Goal: Navigation & Orientation: Find specific page/section

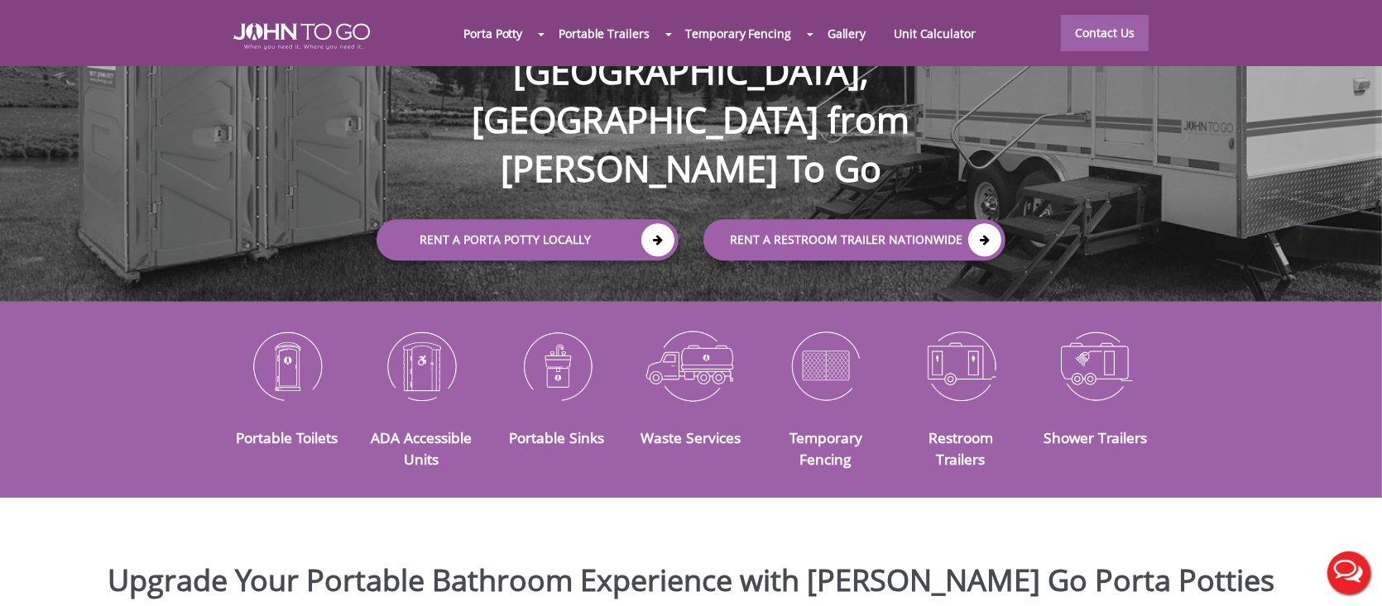
scroll to position [248, 0]
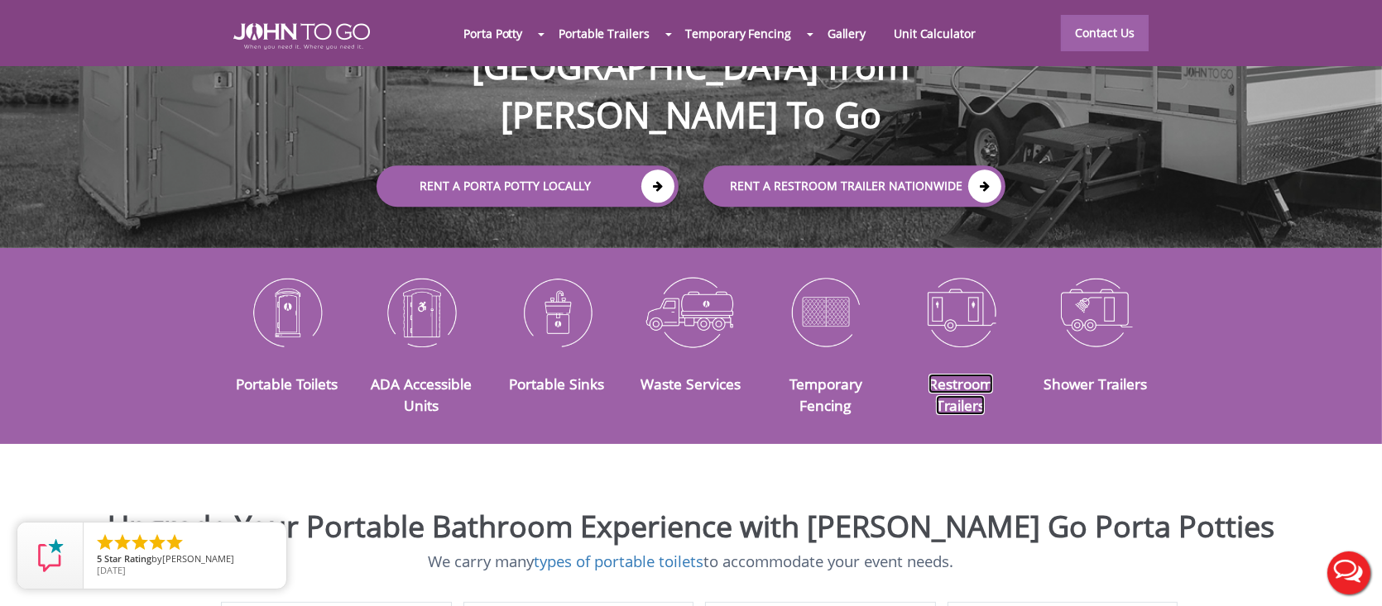
click at [969, 374] on link "Restroom Trailers" at bounding box center [960, 394] width 65 height 41
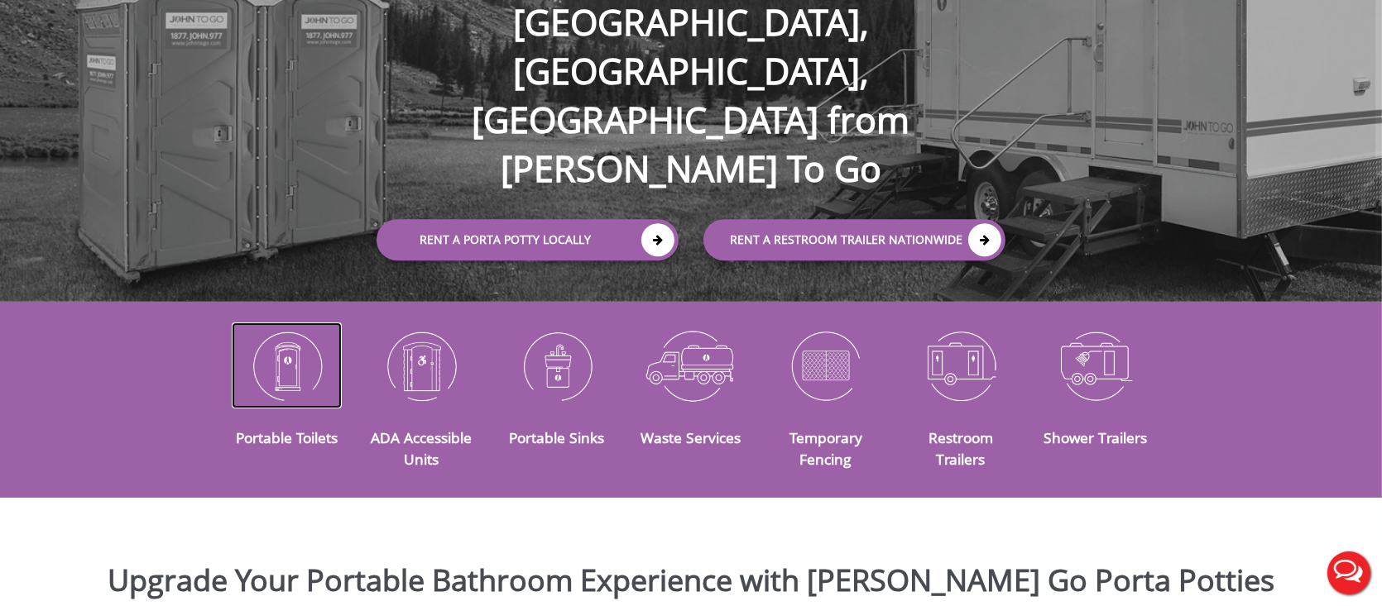
click at [280, 361] on img at bounding box center [287, 366] width 110 height 86
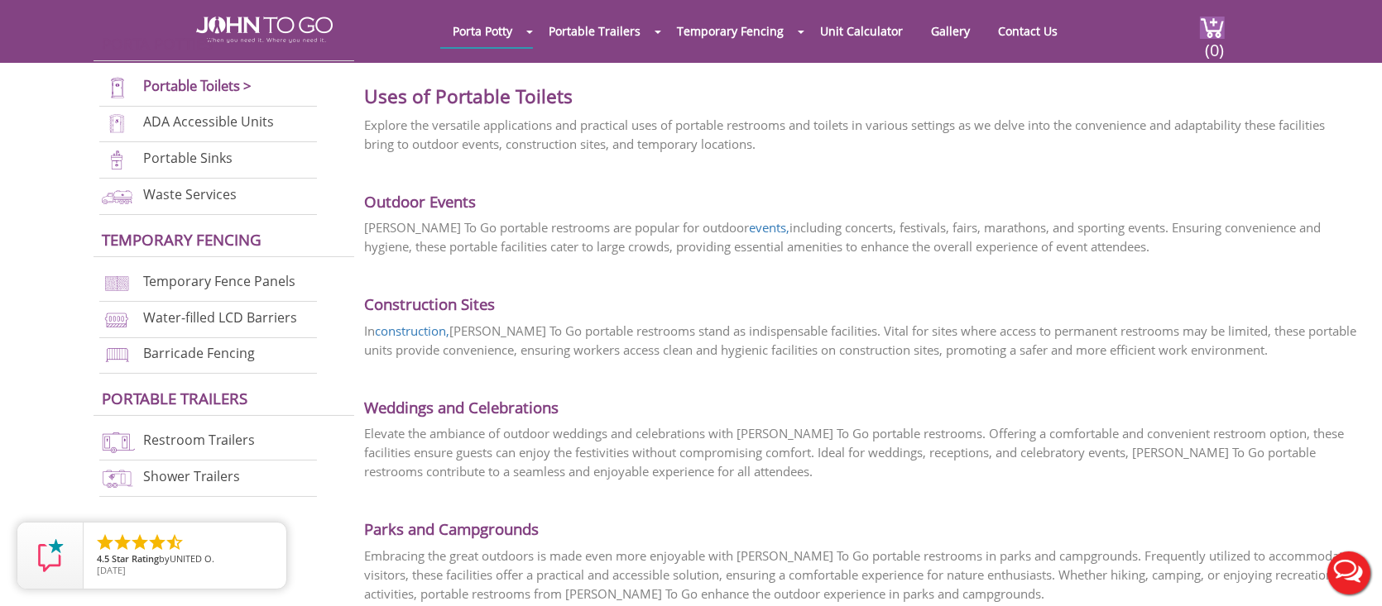
scroll to position [2730, 0]
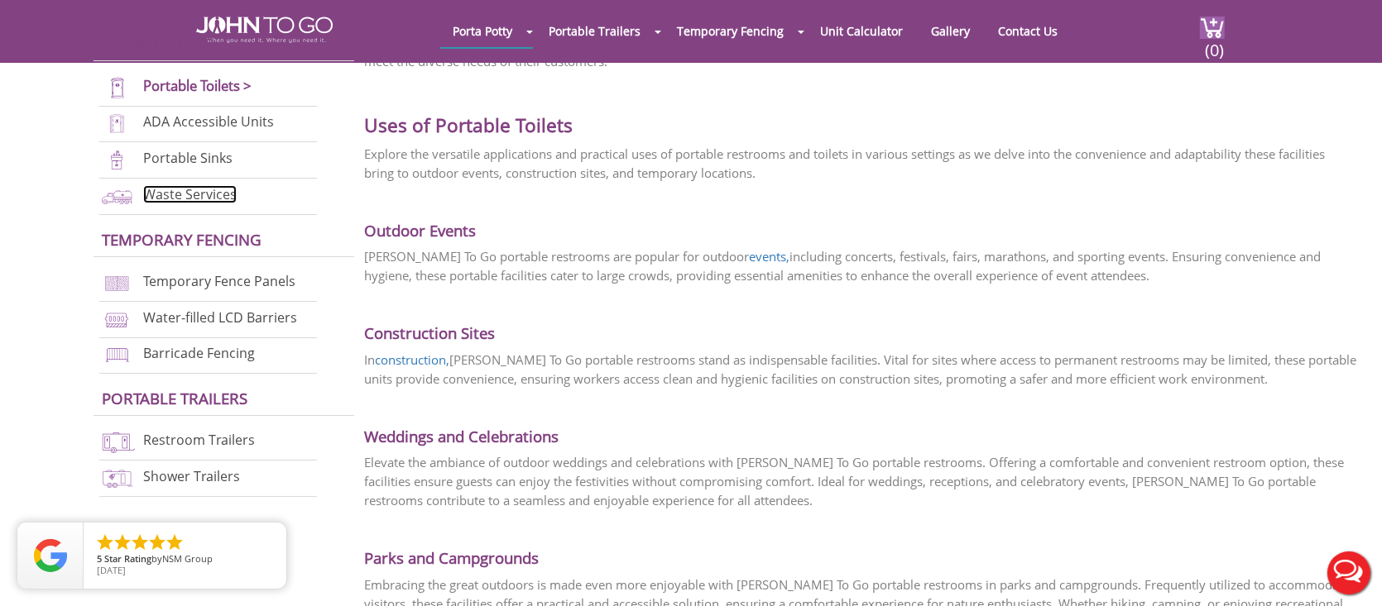
click at [164, 191] on link "Waste Services" at bounding box center [189, 194] width 93 height 18
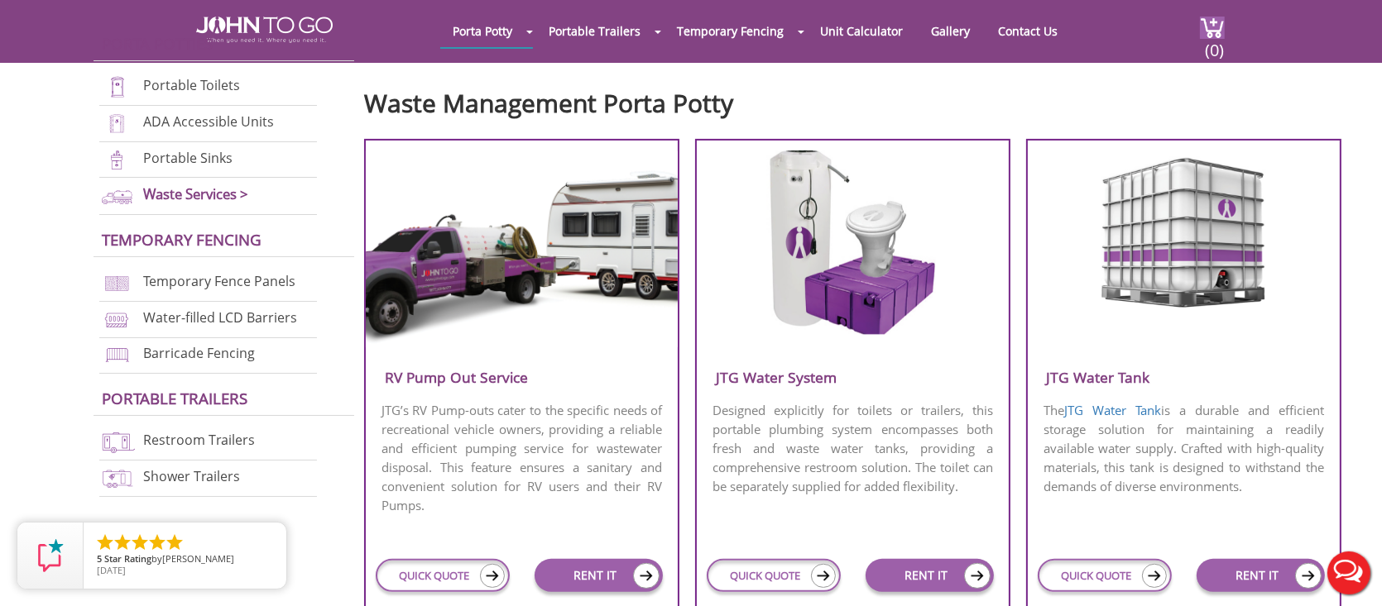
scroll to position [579, 0]
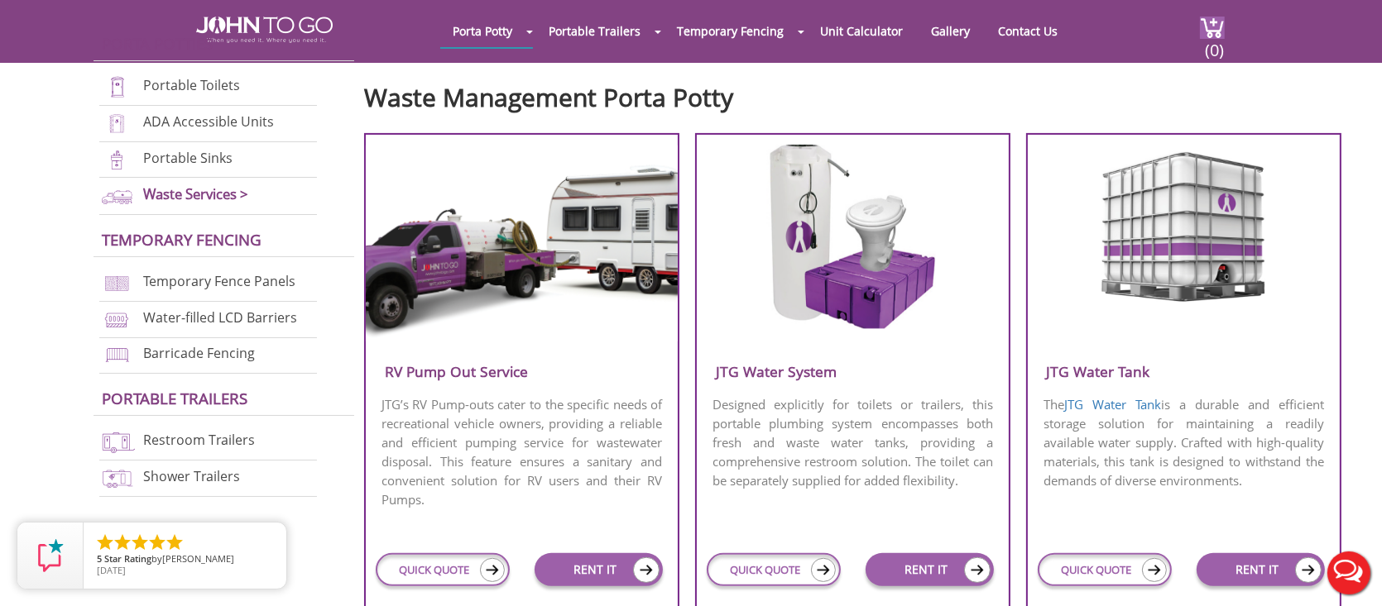
click at [761, 333] on div at bounding box center [853, 243] width 312 height 197
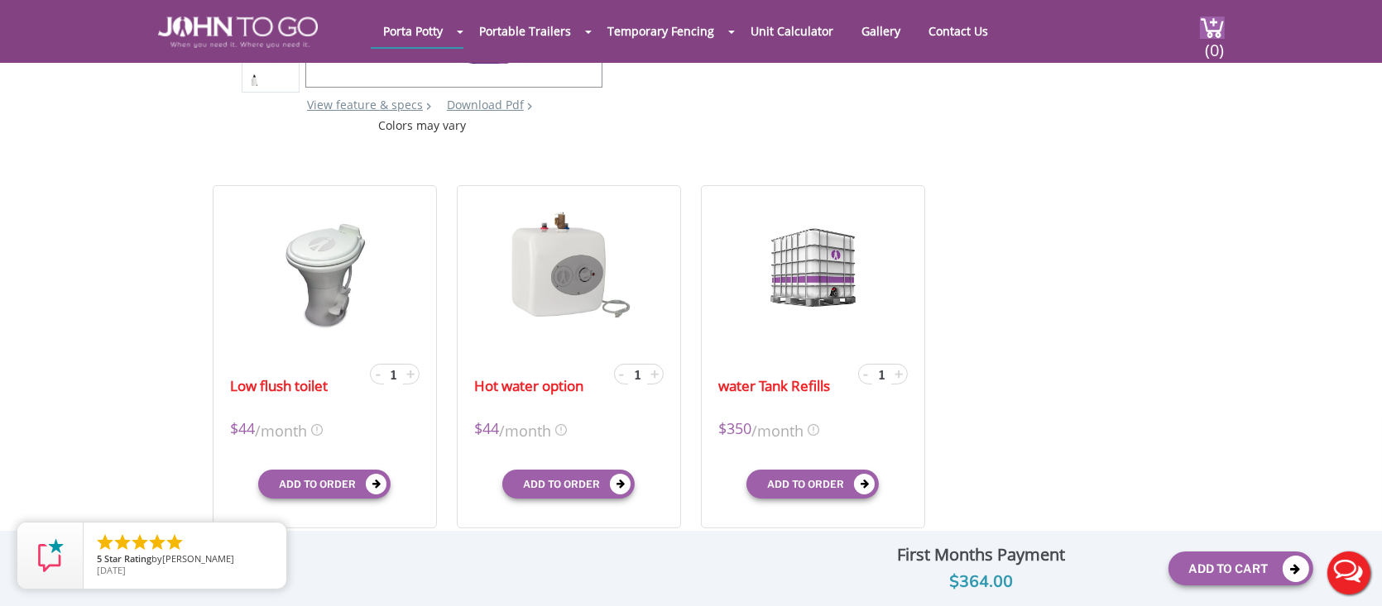
scroll to position [496, 0]
